Goal: Task Accomplishment & Management: Manage account settings

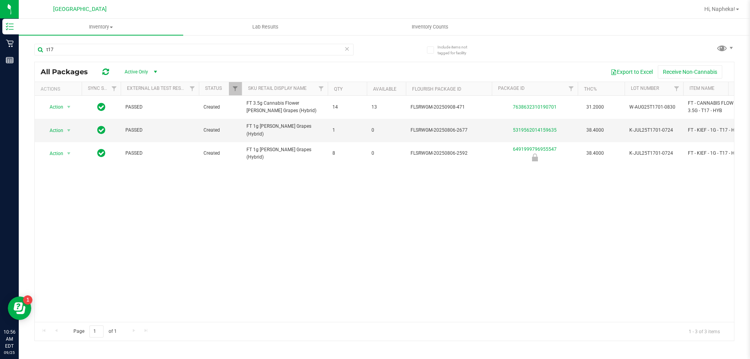
click at [714, 4] on div "Hi, Napheka!" at bounding box center [721, 9] width 41 height 14
click at [713, 13] on div "Hi, Napheka!" at bounding box center [721, 9] width 41 height 14
click at [715, 10] on span "Hi, Napheka!" at bounding box center [719, 9] width 31 height 6
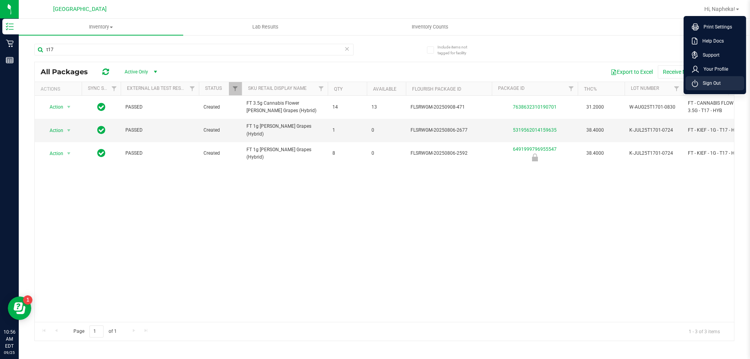
click at [708, 80] on span "Sign Out" at bounding box center [709, 83] width 23 height 8
